Goal: Task Accomplishment & Management: Manage account settings

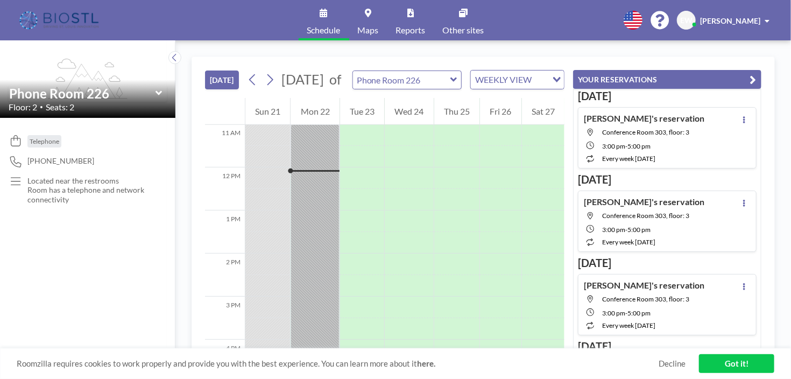
scroll to position [495, 0]
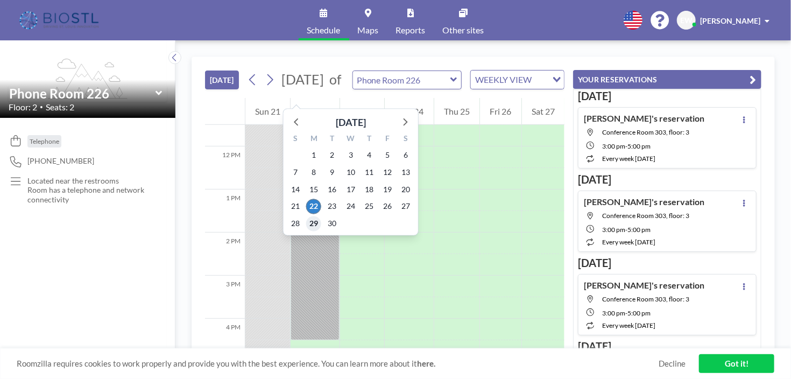
click at [314, 221] on span "29" at bounding box center [313, 223] width 15 height 15
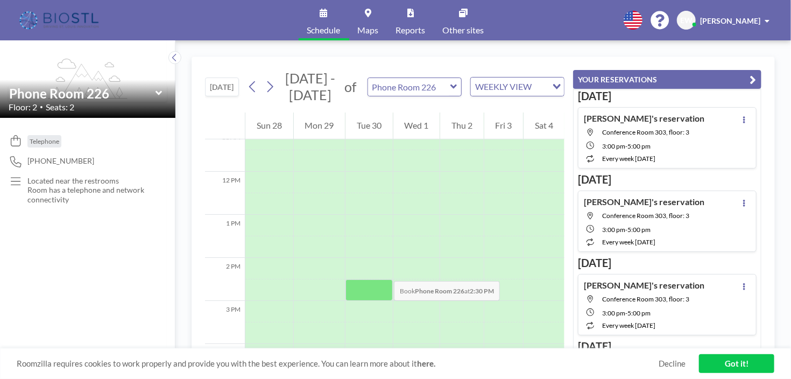
scroll to position [592, 0]
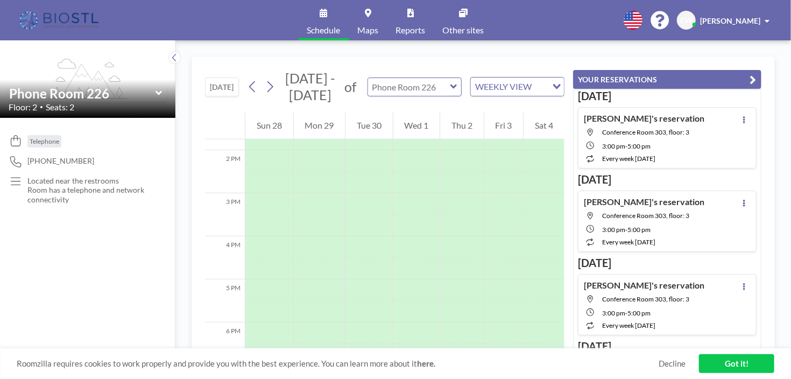
click at [436, 85] on input "text" at bounding box center [409, 87] width 82 height 18
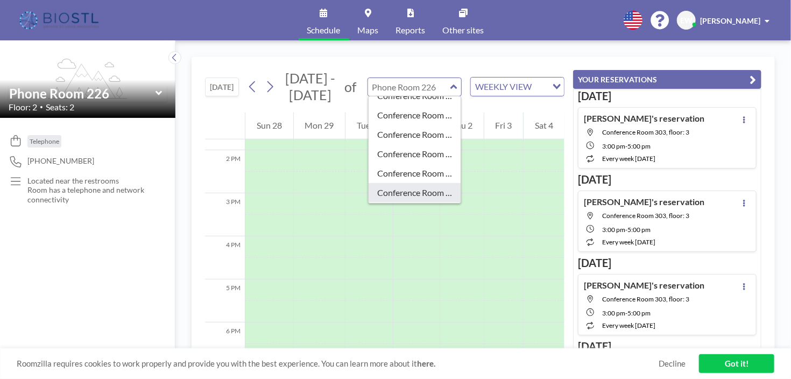
scroll to position [269, 0]
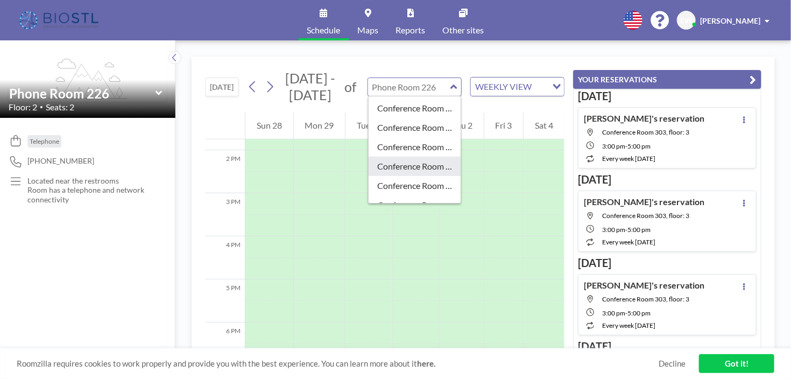
type input "Conference Room 325"
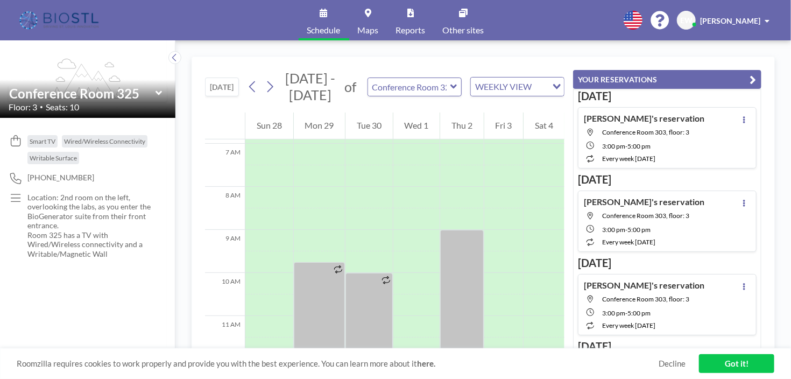
scroll to position [323, 0]
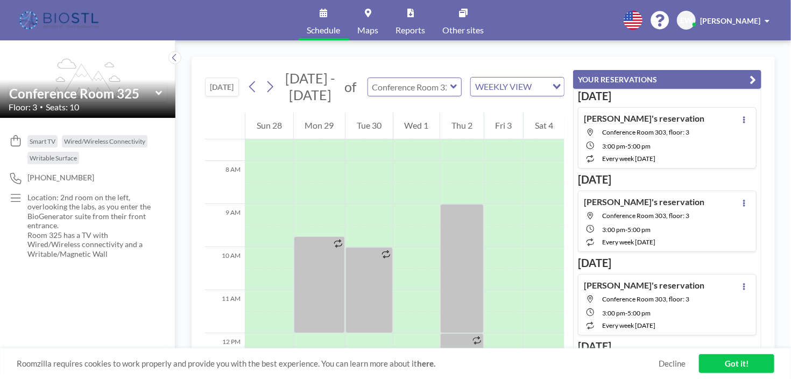
click at [434, 86] on input "text" at bounding box center [409, 87] width 82 height 18
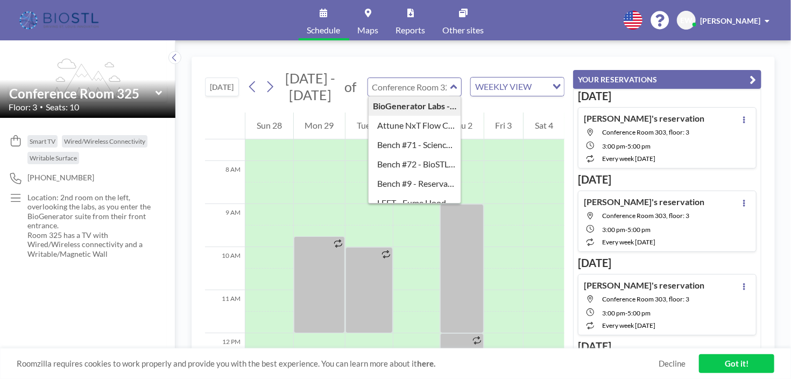
click at [434, 86] on input "text" at bounding box center [409, 87] width 82 height 18
type input "Conference Room 325"
click at [751, 82] on icon "button" at bounding box center [753, 79] width 6 height 13
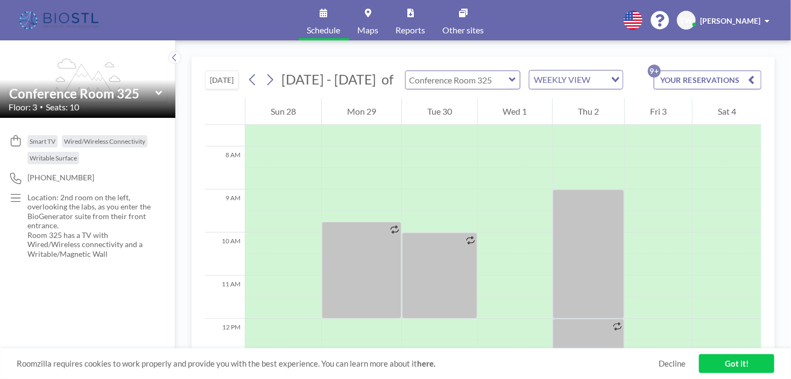
click at [491, 81] on input "text" at bounding box center [457, 80] width 103 height 18
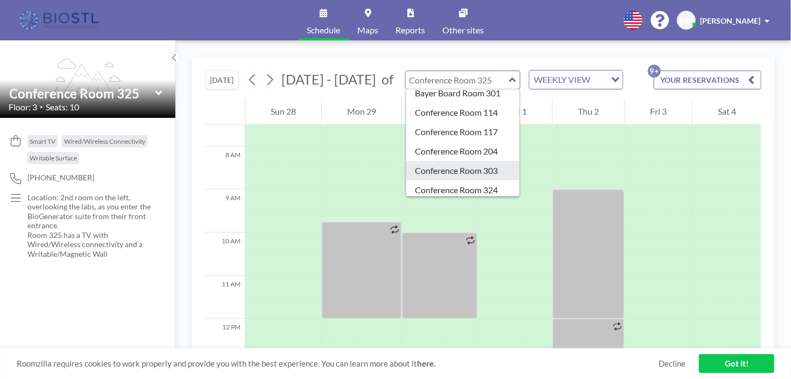
scroll to position [215, 0]
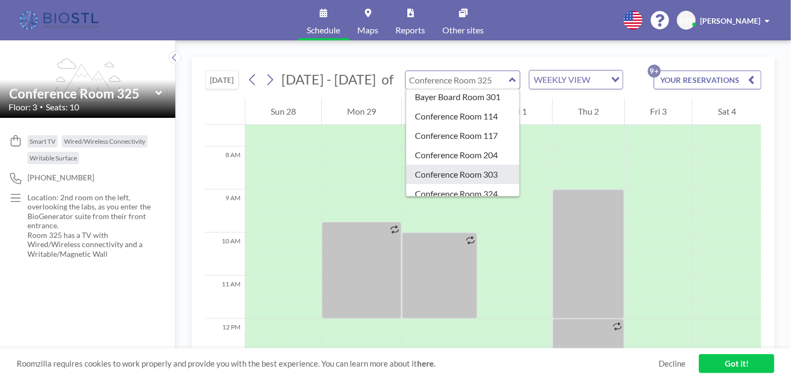
type input "Conference Room 303"
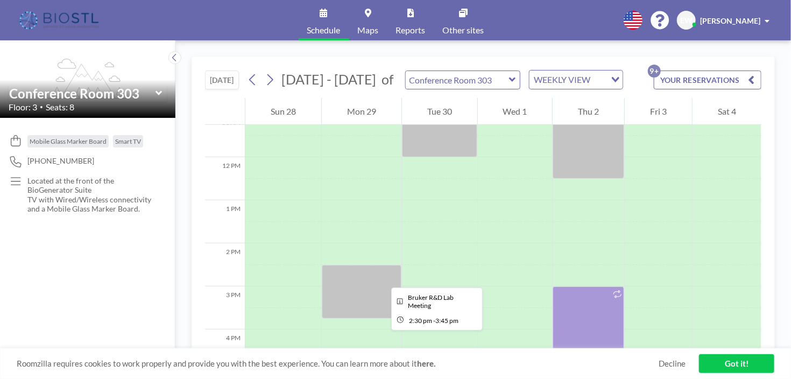
scroll to position [538, 0]
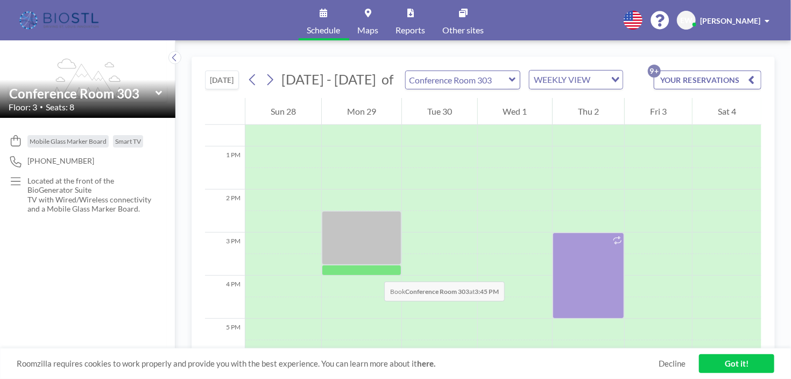
click at [374, 271] on div at bounding box center [362, 270] width 80 height 11
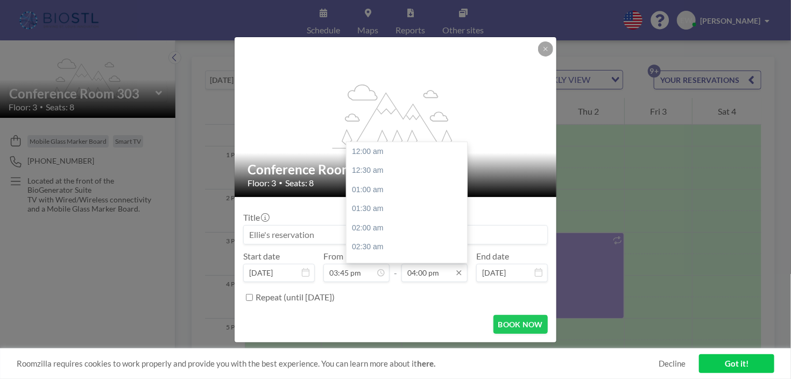
scroll to position [613, 0]
click at [454, 272] on input "04:00 pm" at bounding box center [435, 273] width 66 height 18
click at [426, 272] on input "04:00 pm" at bounding box center [435, 273] width 66 height 18
type input "04:45 pm"
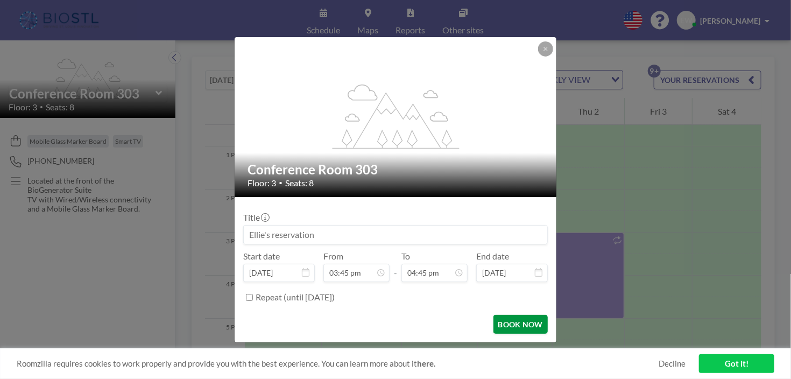
click at [517, 323] on button "BOOK NOW" at bounding box center [521, 324] width 54 height 19
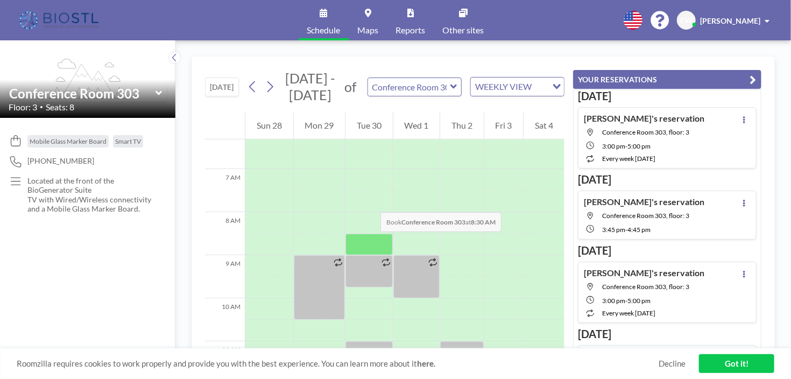
scroll to position [323, 0]
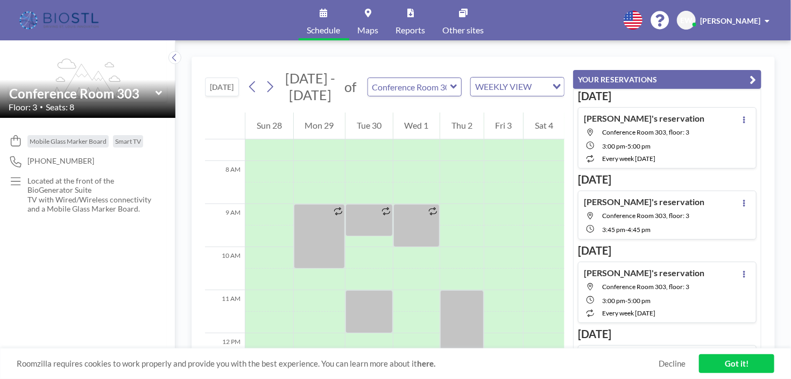
click at [441, 97] on div "[DATE] - [DATE] of Conference Room 303 WEEKLY VIEW Loading..." at bounding box center [404, 87] width 320 height 34
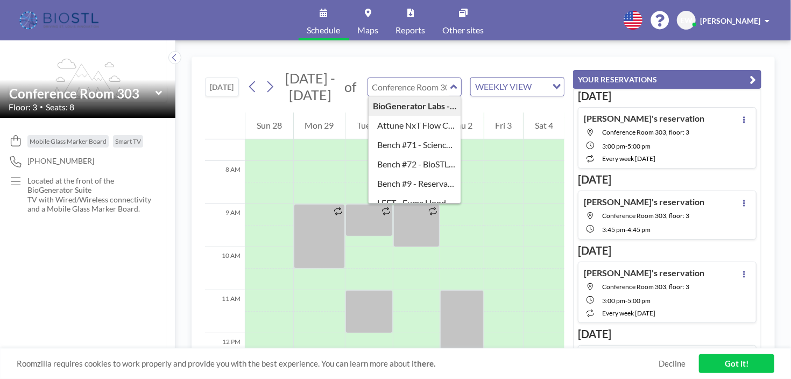
click at [447, 90] on input "text" at bounding box center [409, 87] width 82 height 18
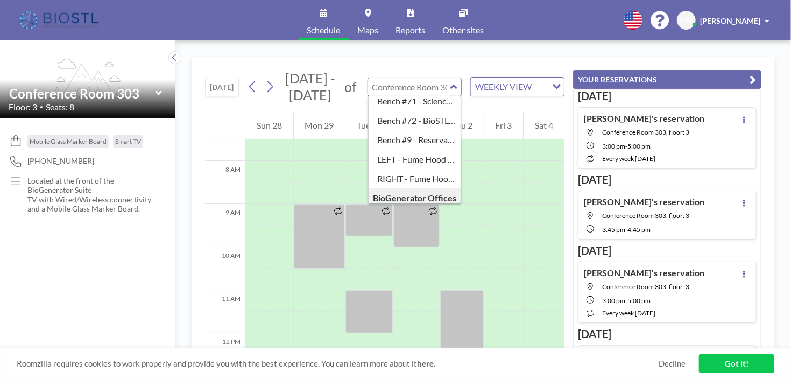
scroll to position [161, 0]
type input "Conference Room 303"
click at [751, 80] on icon "button" at bounding box center [753, 79] width 6 height 13
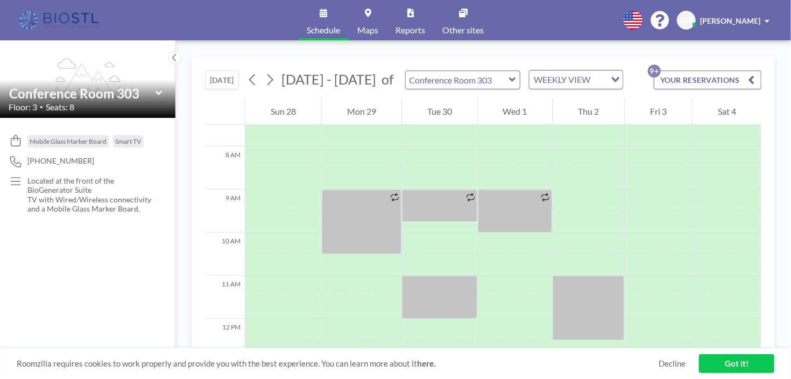
click at [509, 79] on icon at bounding box center [512, 80] width 6 height 4
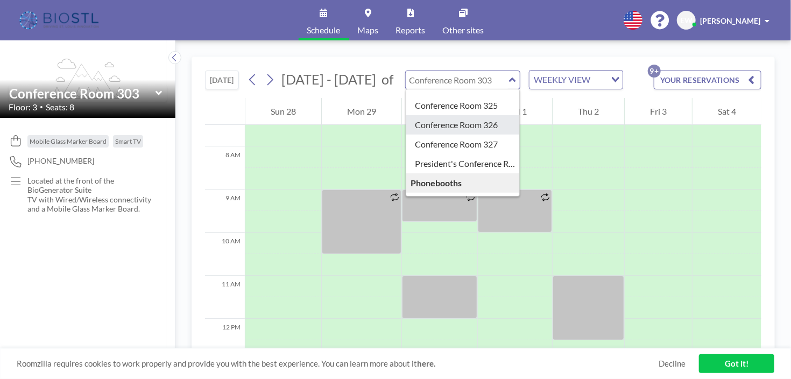
scroll to position [269, 0]
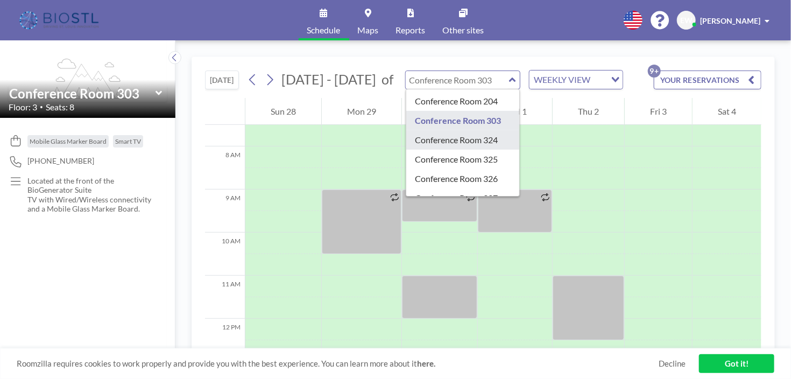
type input "Conference Room 324"
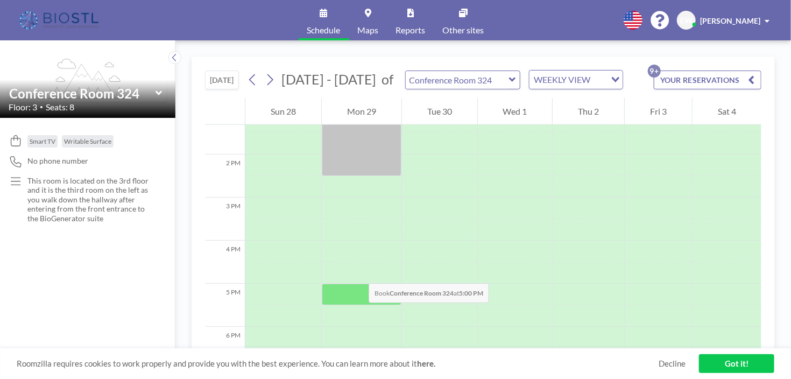
scroll to position [592, 0]
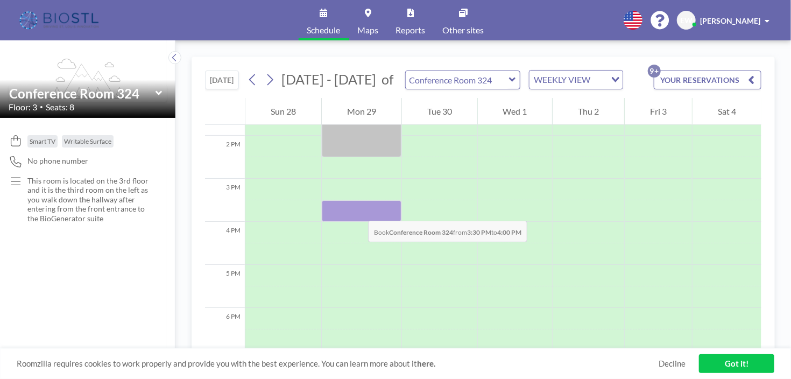
click at [357, 210] on div at bounding box center [362, 211] width 80 height 22
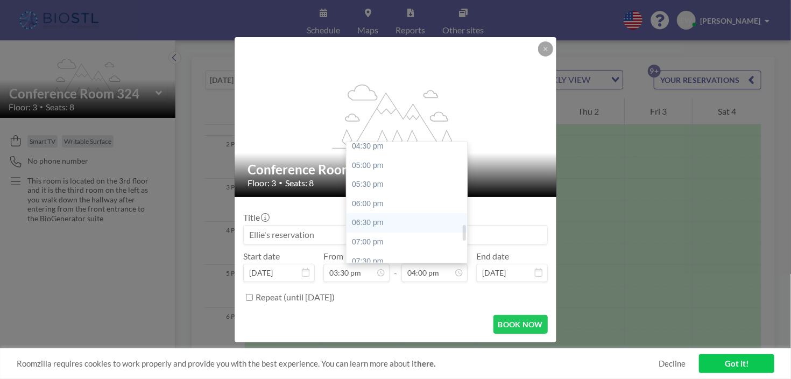
scroll to position [583, 0]
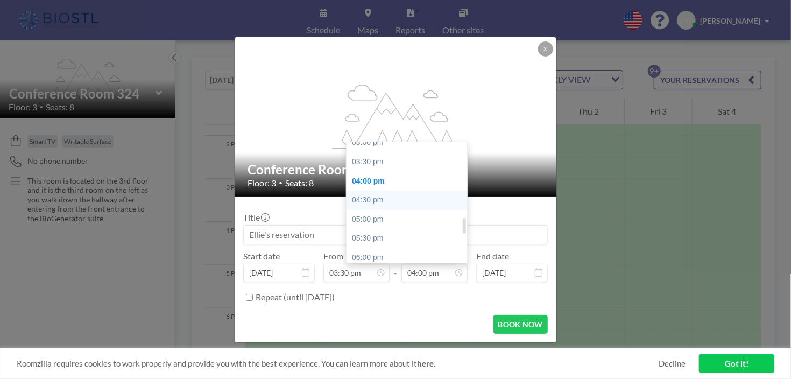
click at [386, 205] on div "04:30 pm" at bounding box center [410, 200] width 126 height 19
type input "04:30 pm"
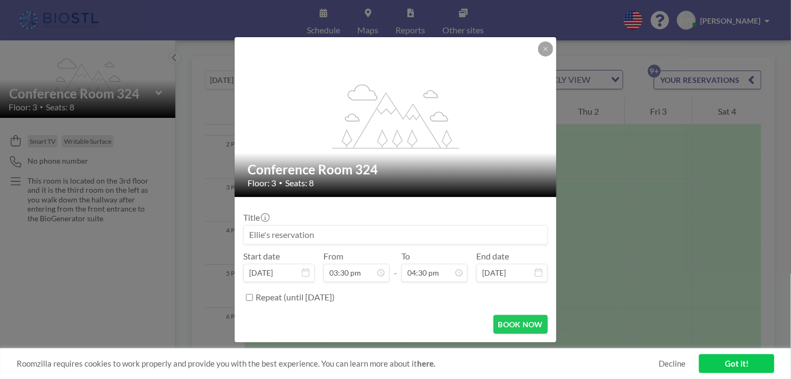
scroll to position [0, 0]
click at [523, 324] on button "BOOK NOW" at bounding box center [521, 324] width 54 height 19
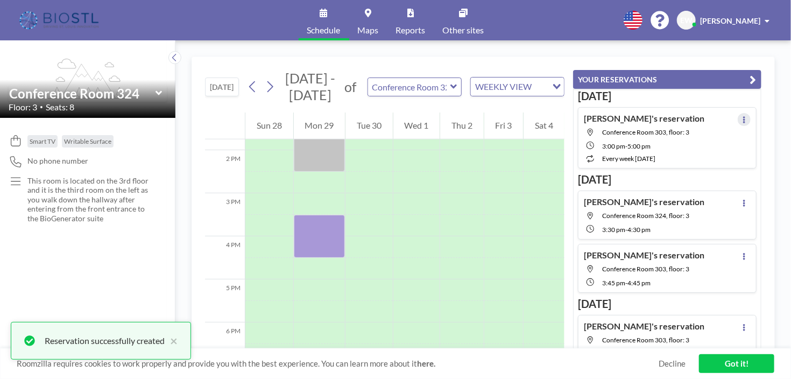
click at [738, 123] on button at bounding box center [744, 119] width 13 height 13
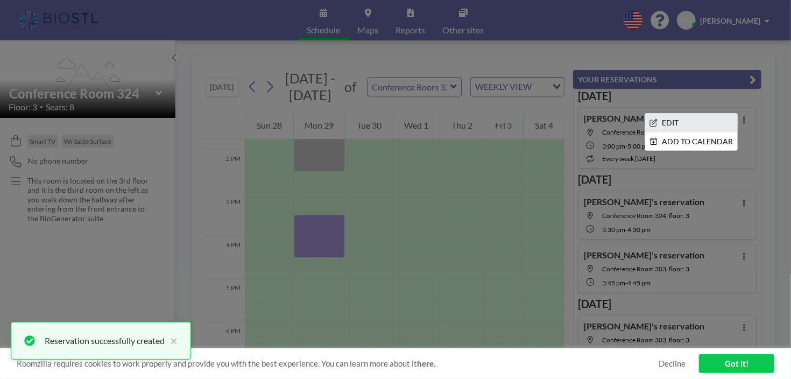
click at [693, 130] on li "EDIT" at bounding box center [691, 123] width 92 height 18
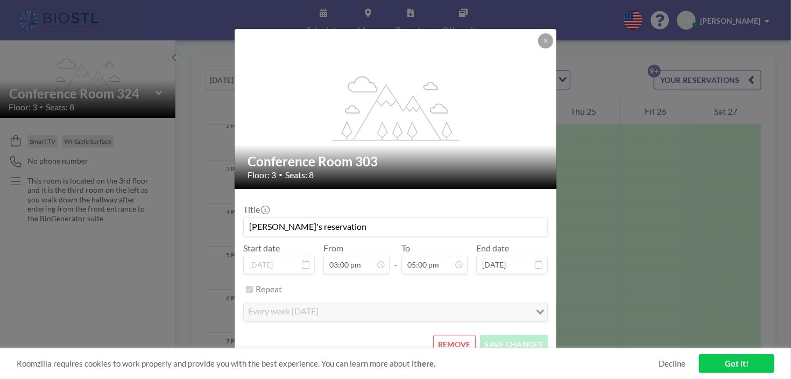
scroll to position [624, 0]
click at [462, 345] on button "REMOVE" at bounding box center [454, 344] width 43 height 19
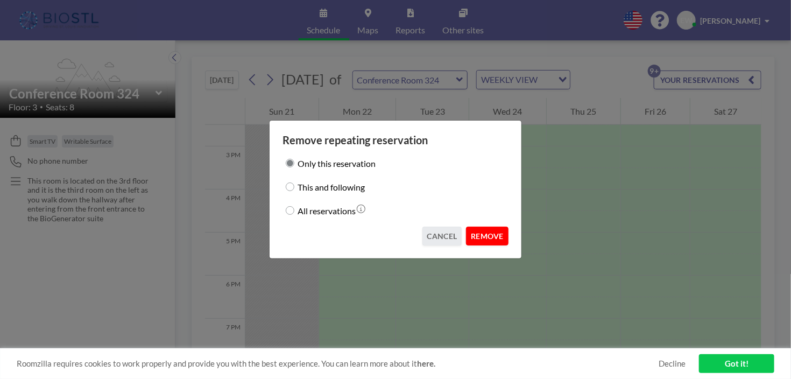
click at [480, 235] on button "REMOVE" at bounding box center [487, 236] width 43 height 19
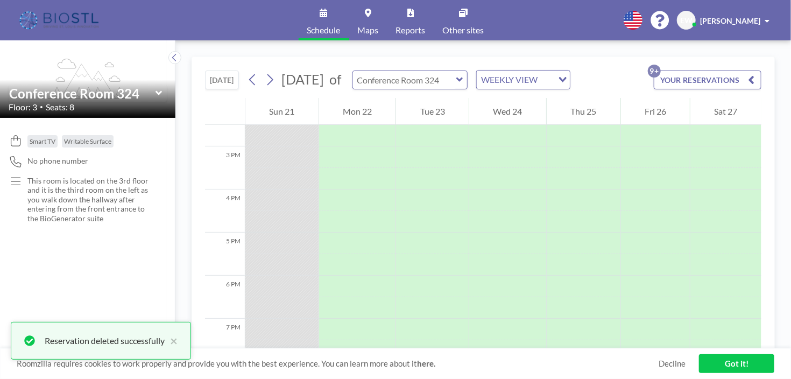
click at [456, 87] on input "text" at bounding box center [404, 80] width 103 height 18
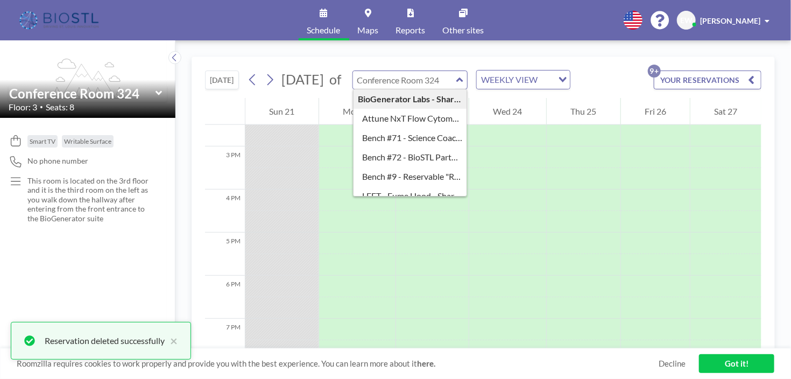
click at [456, 74] on input "text" at bounding box center [404, 80] width 103 height 18
click at [456, 86] on input "text" at bounding box center [404, 80] width 103 height 18
click at [456, 80] on input "text" at bounding box center [404, 80] width 103 height 18
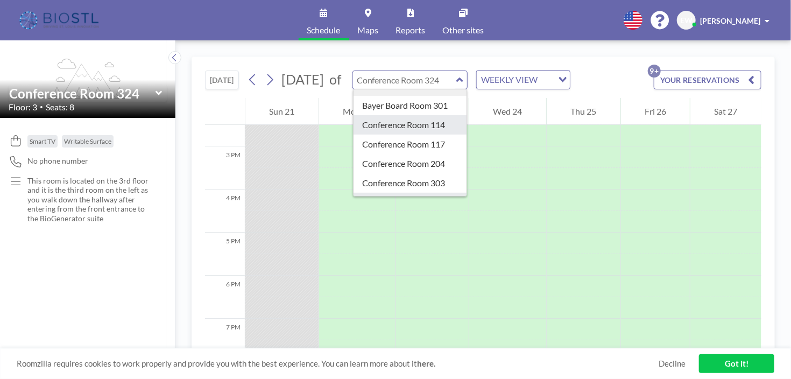
scroll to position [269, 0]
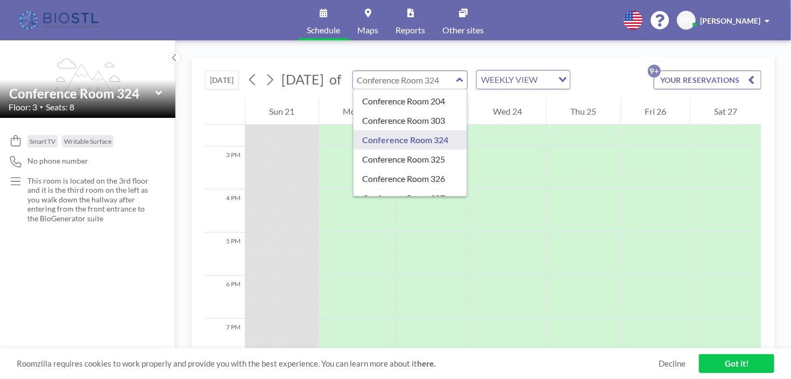
type input "Conference Room 324"
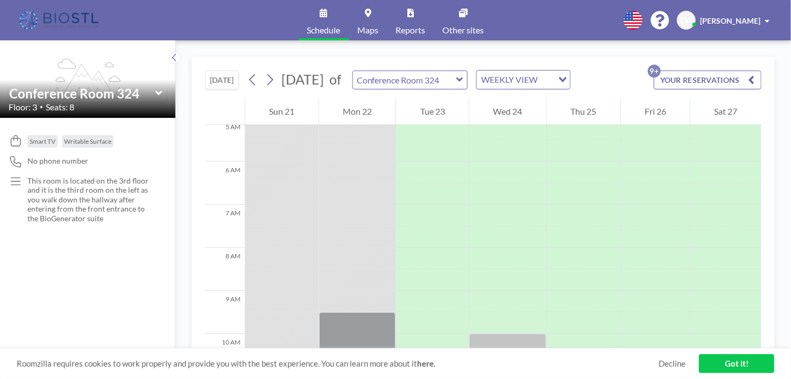
scroll to position [383, 0]
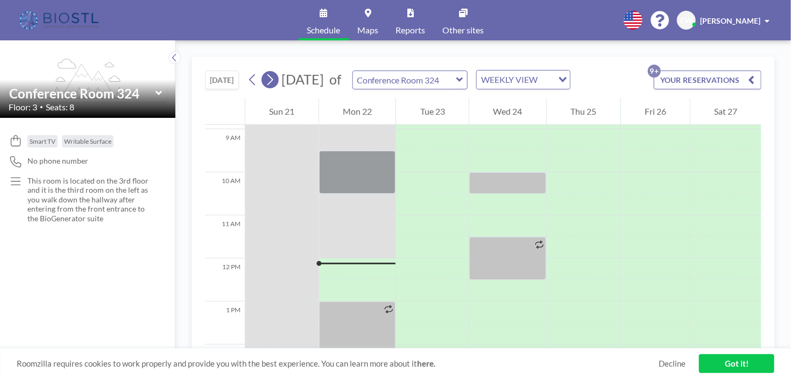
click at [271, 76] on icon at bounding box center [270, 79] width 6 height 11
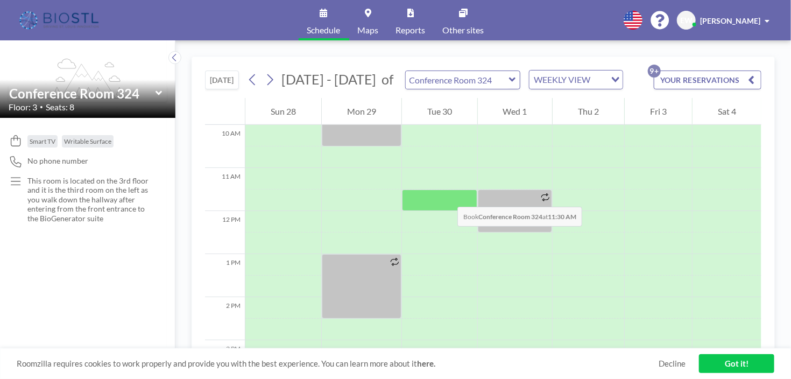
scroll to position [377, 0]
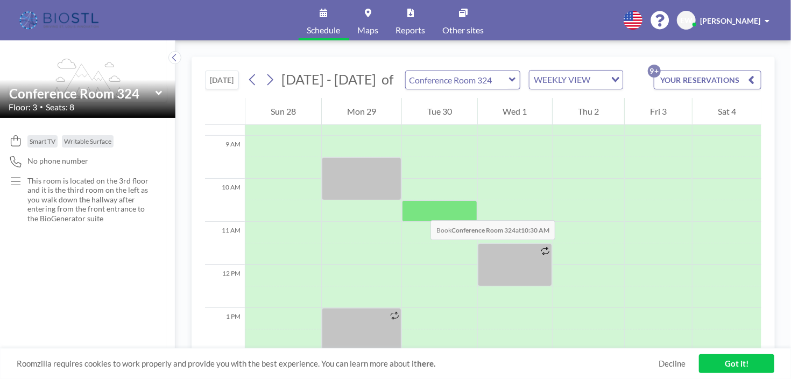
click at [420, 209] on div at bounding box center [439, 211] width 75 height 22
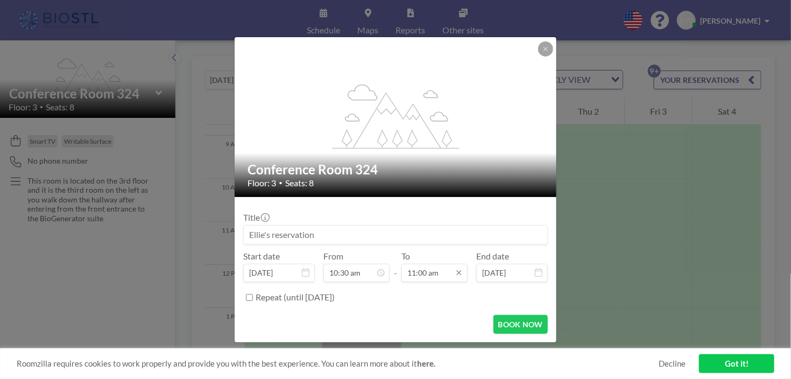
scroll to position [403, 0]
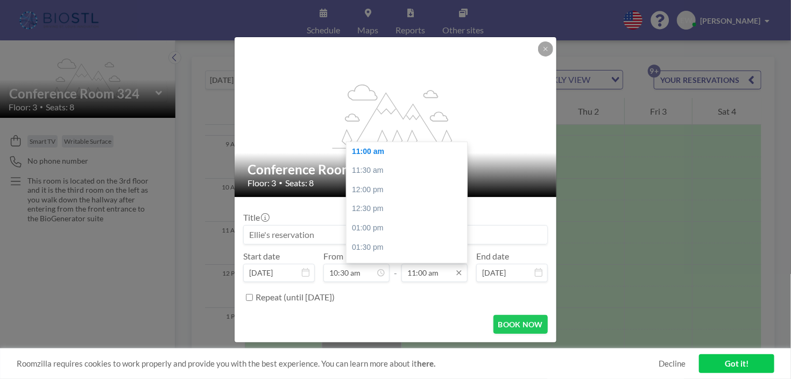
click at [423, 276] on input "11:00 am" at bounding box center [435, 273] width 66 height 18
click at [383, 177] on div "01:00 pm" at bounding box center [410, 174] width 126 height 19
type input "01:00 pm"
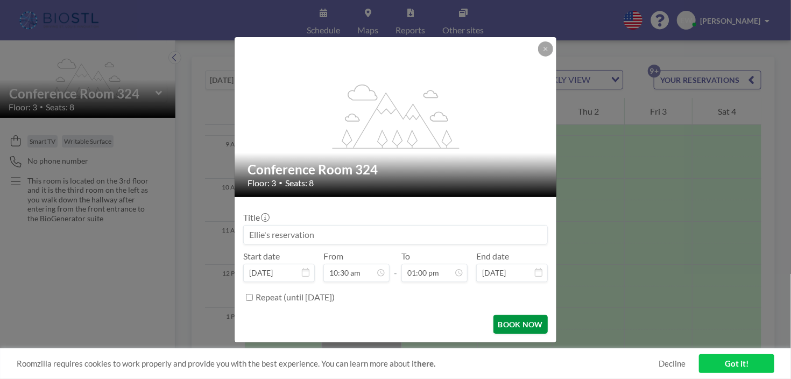
click at [511, 320] on button "BOOK NOW" at bounding box center [521, 324] width 54 height 19
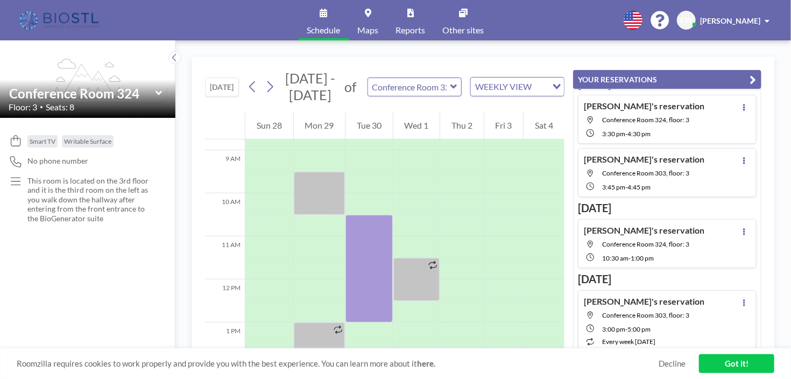
scroll to position [0, 0]
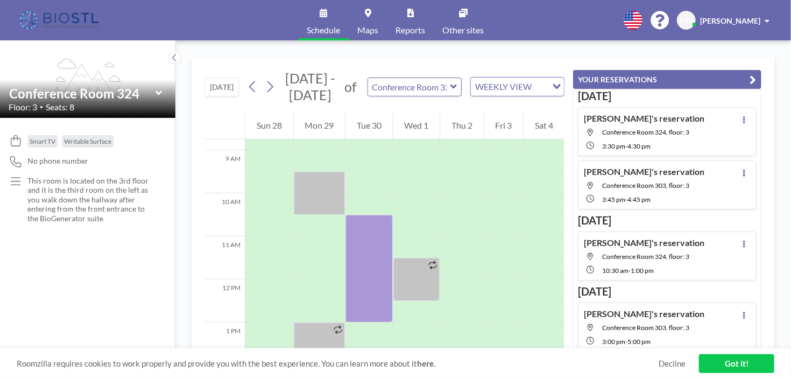
click at [702, 186] on div "[PERSON_NAME]'s reservation Conference Room 303, floor: 3 3:45 PM - 4:45 PM" at bounding box center [667, 184] width 179 height 49
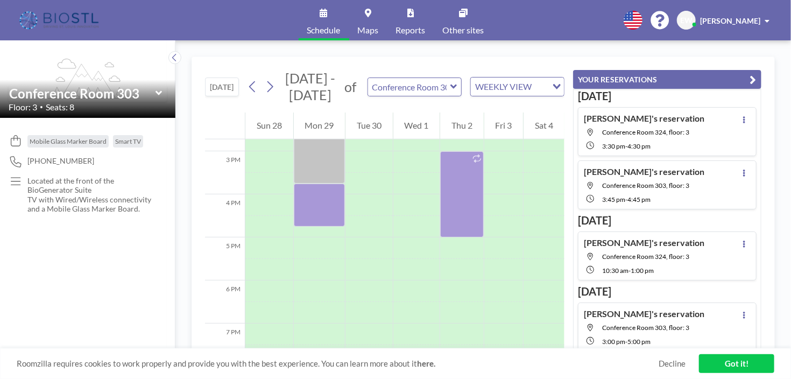
scroll to position [646, 0]
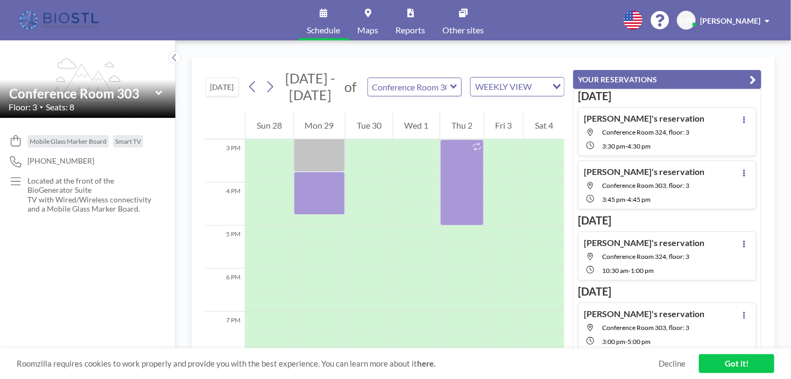
click at [688, 140] on div "3:30 PM - 4:30 PM" at bounding box center [653, 145] width 102 height 10
type input "Conference Room 324"
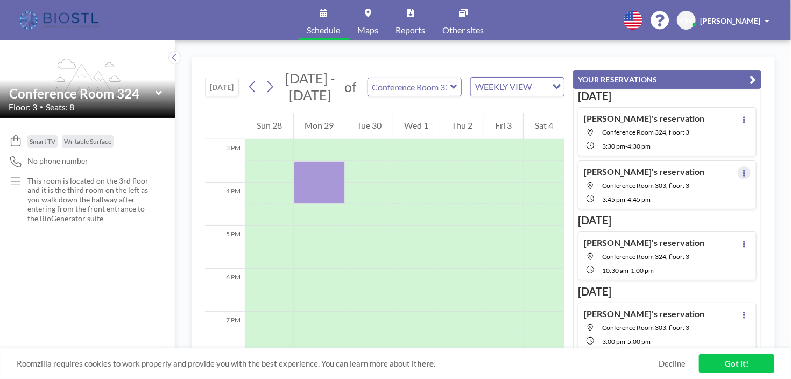
click at [743, 171] on icon at bounding box center [744, 173] width 2 height 7
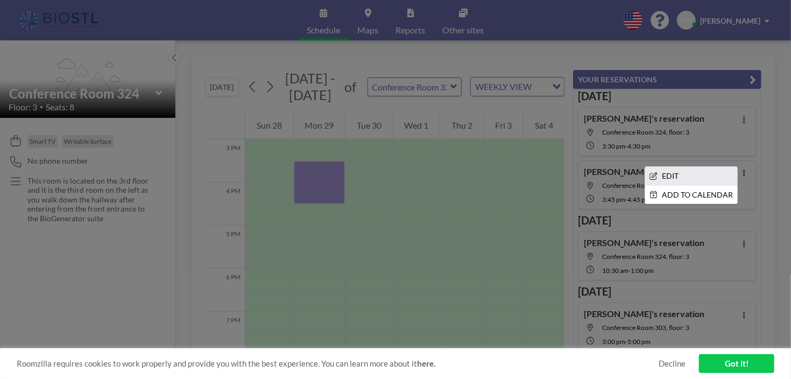
click at [703, 175] on li "EDIT" at bounding box center [691, 176] width 92 height 18
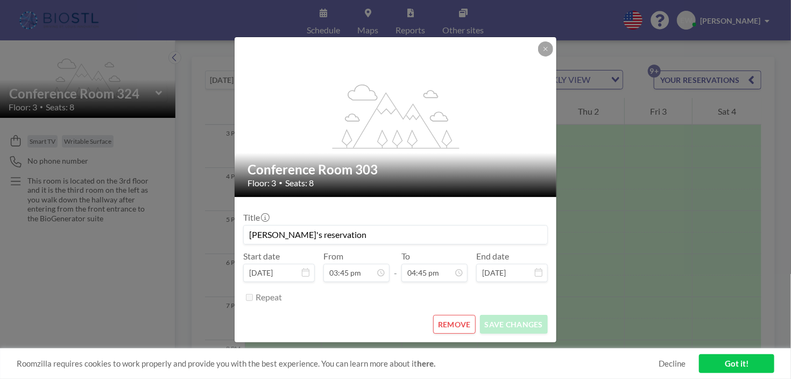
click at [441, 325] on button "REMOVE" at bounding box center [454, 324] width 43 height 19
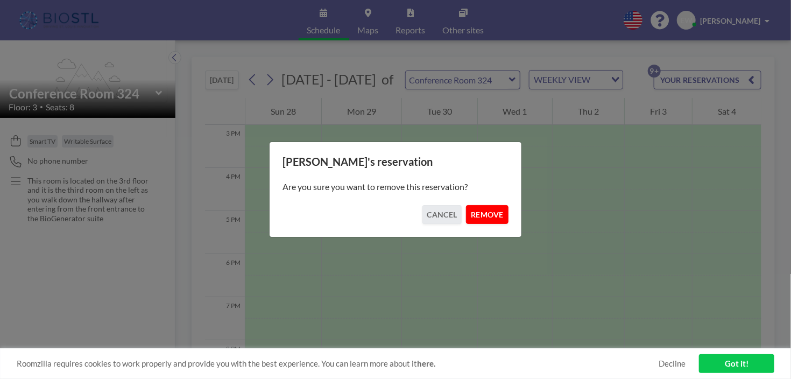
click at [494, 222] on button "REMOVE" at bounding box center [487, 214] width 43 height 19
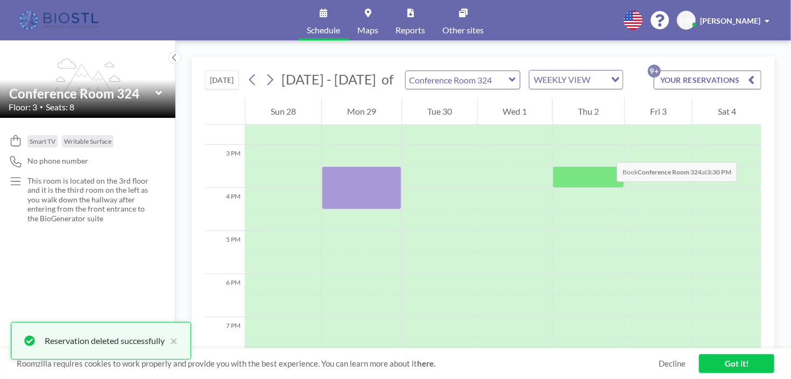
scroll to position [592, 0]
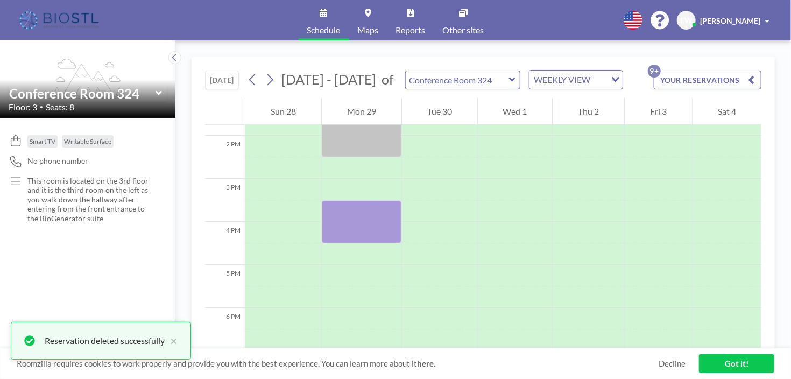
click at [679, 76] on button "YOUR RESERVATIONS 9+" at bounding box center [708, 80] width 108 height 19
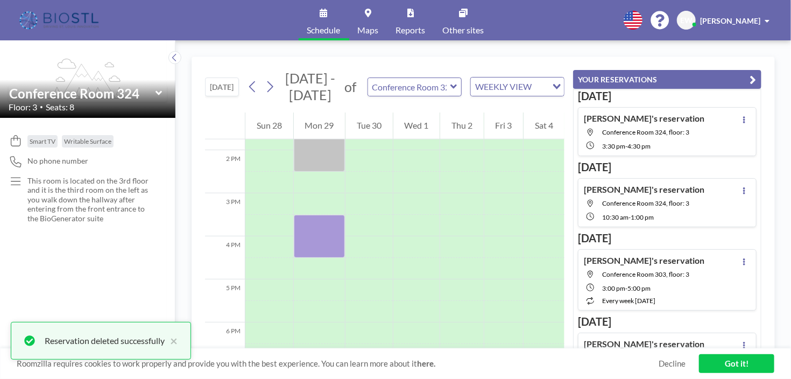
click at [663, 135] on span "Conference Room 324, floor: 3" at bounding box center [645, 132] width 87 height 8
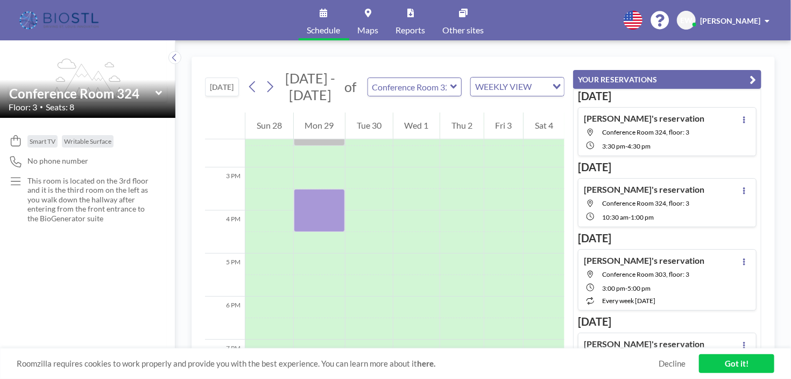
scroll to position [646, 0]
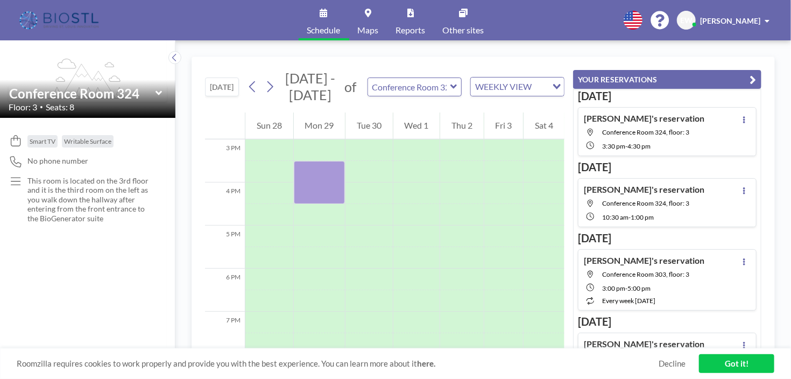
click at [691, 204] on div "[PERSON_NAME]'s reservation Conference Room 324, floor: 3 10:30 AM - 1:00 PM" at bounding box center [667, 202] width 179 height 49
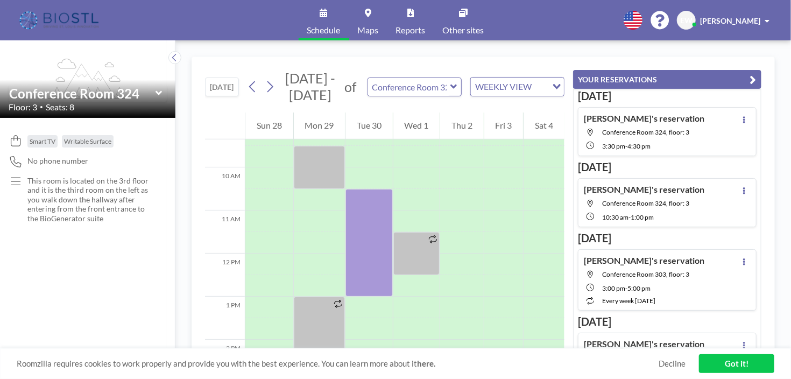
scroll to position [431, 0]
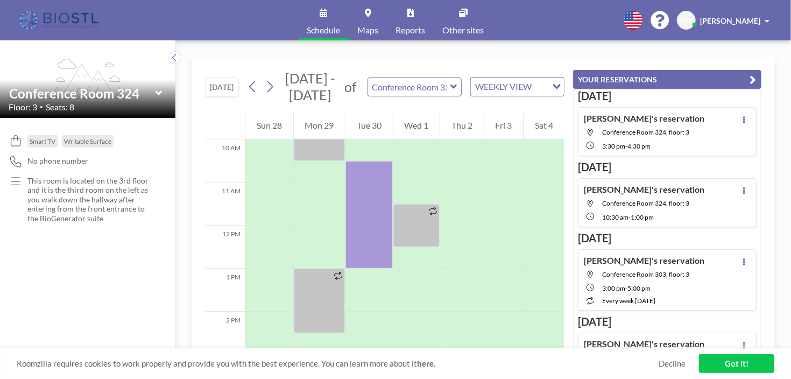
click at [307, 124] on div "Mon 29" at bounding box center [320, 125] width 52 height 27
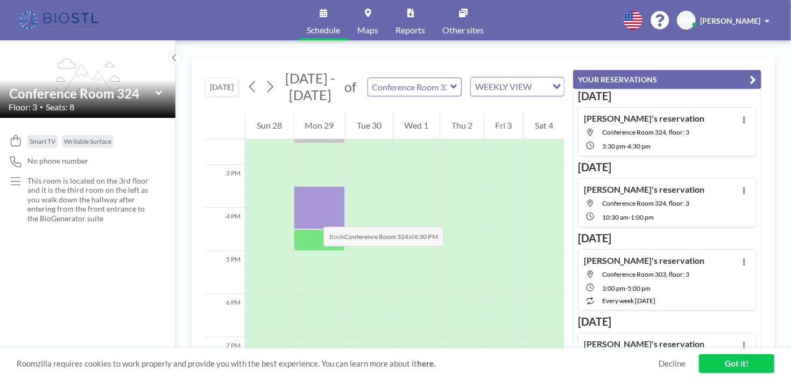
scroll to position [646, 0]
